Goal: Information Seeking & Learning: Learn about a topic

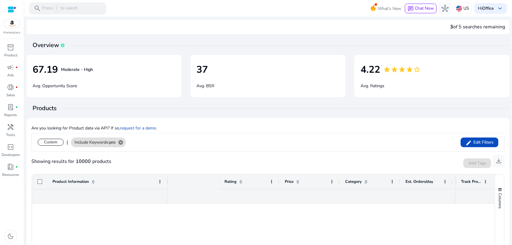
scroll to position [0, 133]
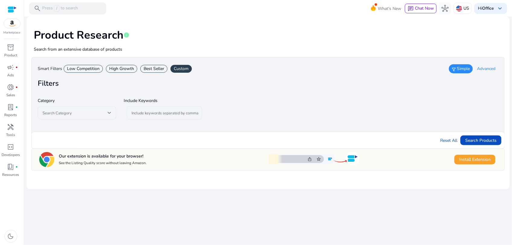
click at [150, 66] on div "Best Seller" at bounding box center [153, 69] width 27 height 8
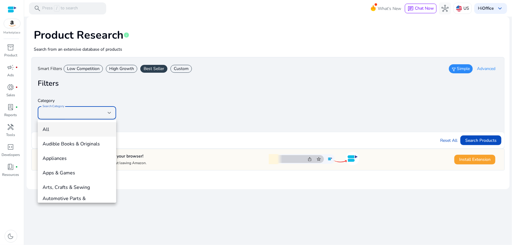
click at [480, 139] on div at bounding box center [256, 122] width 512 height 245
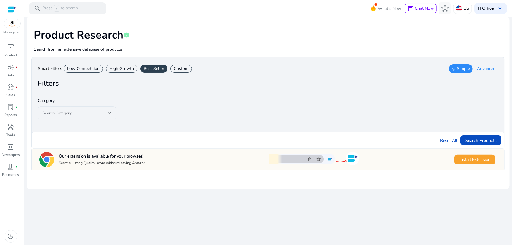
click at [122, 70] on div "High Growth" at bounding box center [121, 69] width 31 height 8
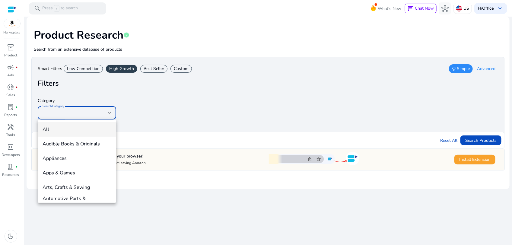
click at [156, 70] on div at bounding box center [256, 122] width 512 height 245
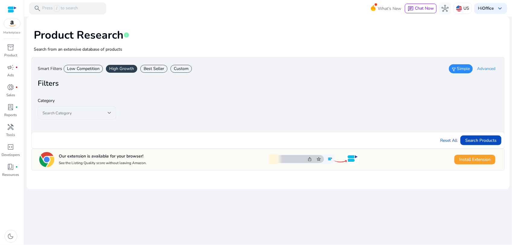
click at [150, 67] on div "Best Seller" at bounding box center [153, 69] width 27 height 8
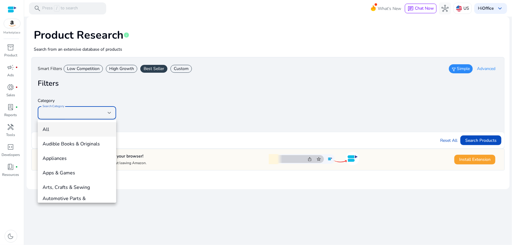
click at [476, 141] on div at bounding box center [256, 122] width 512 height 245
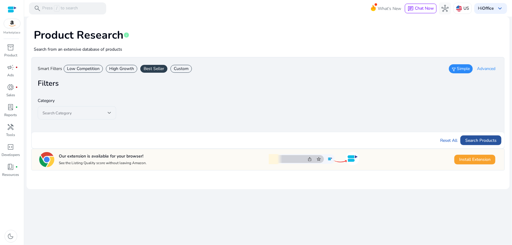
click at [490, 142] on span "Search Products" at bounding box center [480, 140] width 31 height 6
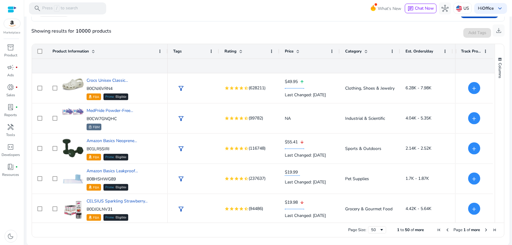
scroll to position [151, 0]
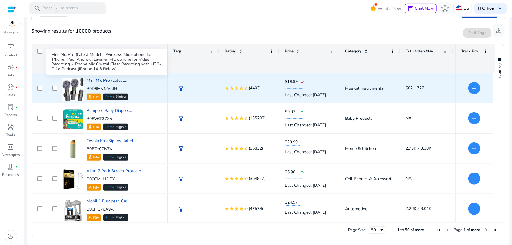
click at [110, 79] on span "Mini Mic Pro (Latest..." at bounding box center [107, 80] width 40 height 6
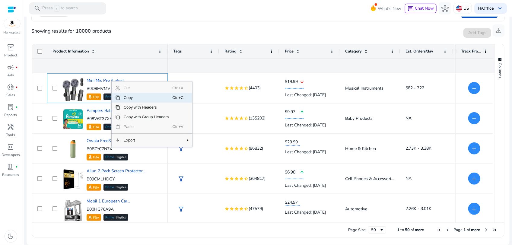
click at [132, 100] on span "Copy" at bounding box center [146, 98] width 52 height 10
